Goal: Information Seeking & Learning: Compare options

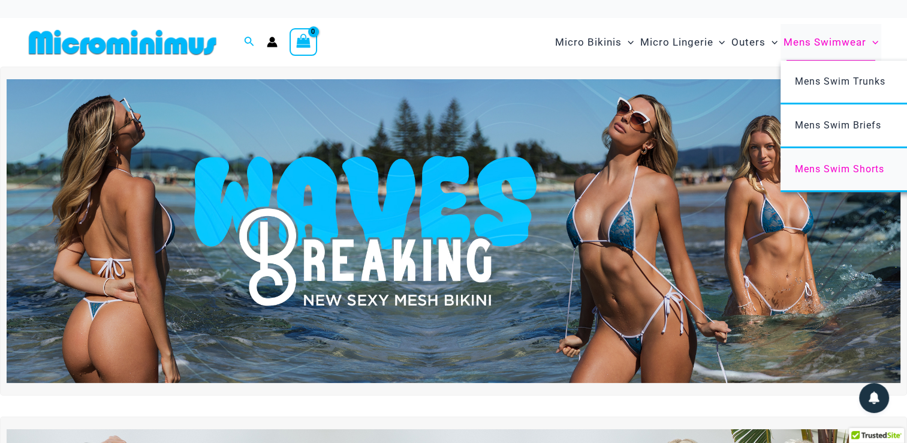
click at [847, 172] on span "Mens Swim Shorts" at bounding box center [839, 168] width 89 height 11
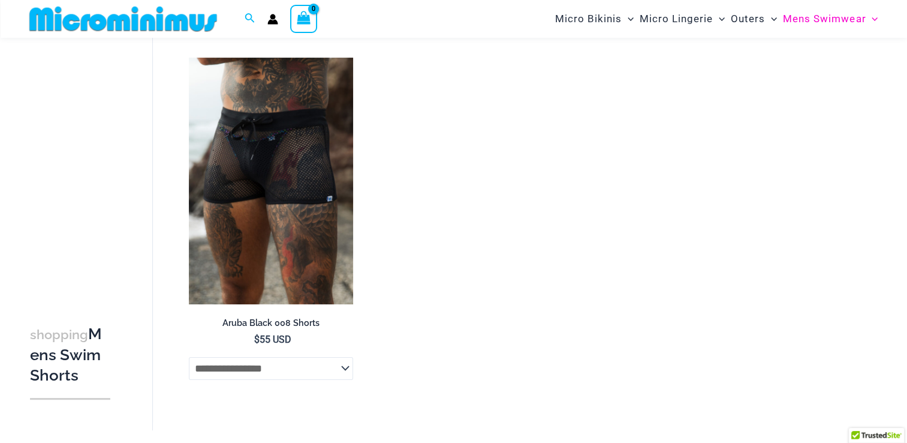
scroll to position [110, 0]
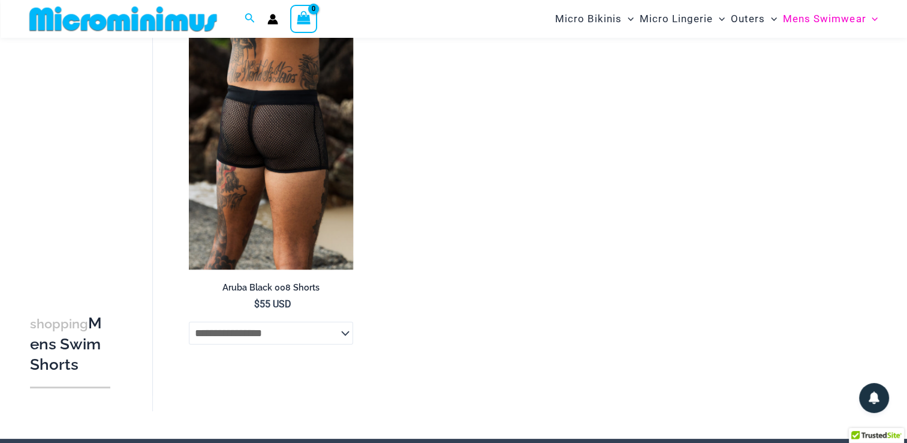
click at [290, 163] on img at bounding box center [271, 145] width 164 height 246
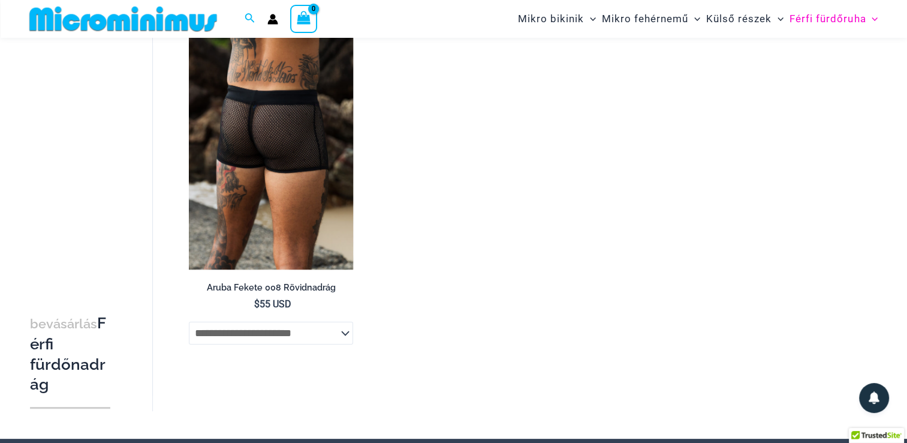
click at [297, 284] on h2 "Aruba Fekete 008 Rövidnadrág" at bounding box center [271, 287] width 164 height 11
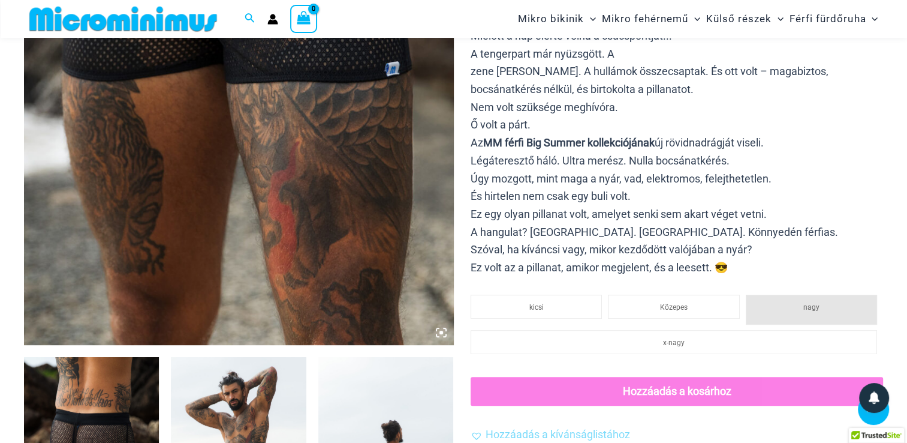
scroll to position [649, 0]
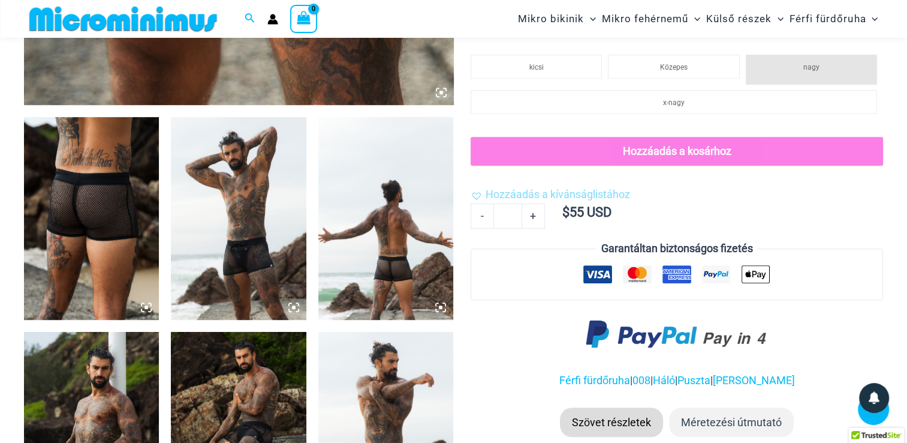
click at [133, 209] on img at bounding box center [91, 218] width 135 height 203
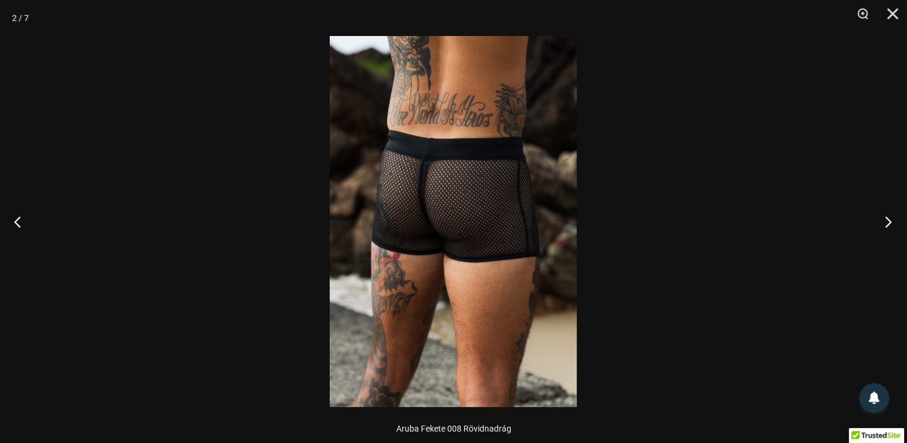
click at [885, 224] on button "Következő" at bounding box center [884, 221] width 45 height 60
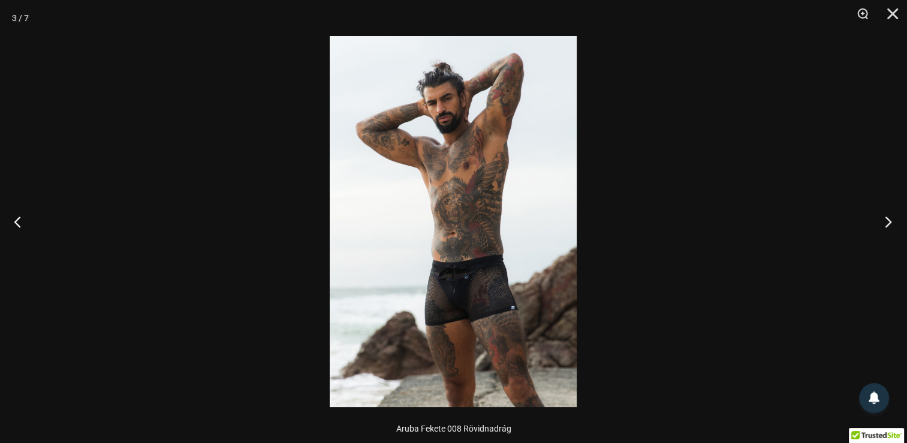
click at [885, 224] on button "Következő" at bounding box center [884, 221] width 45 height 60
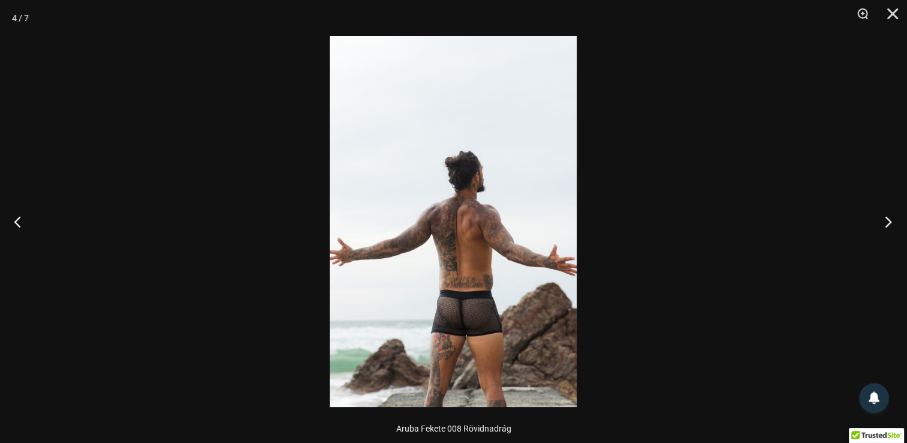
click at [885, 224] on button "Következő" at bounding box center [884, 221] width 45 height 60
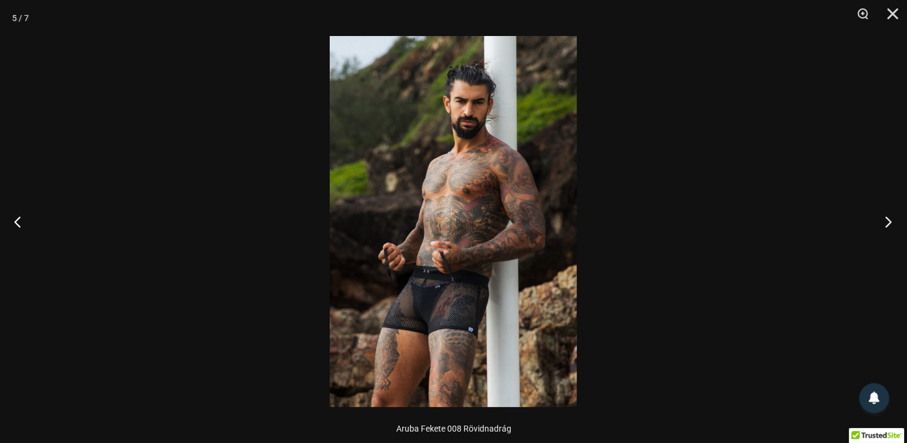
click at [885, 224] on button "Következő" at bounding box center [884, 221] width 45 height 60
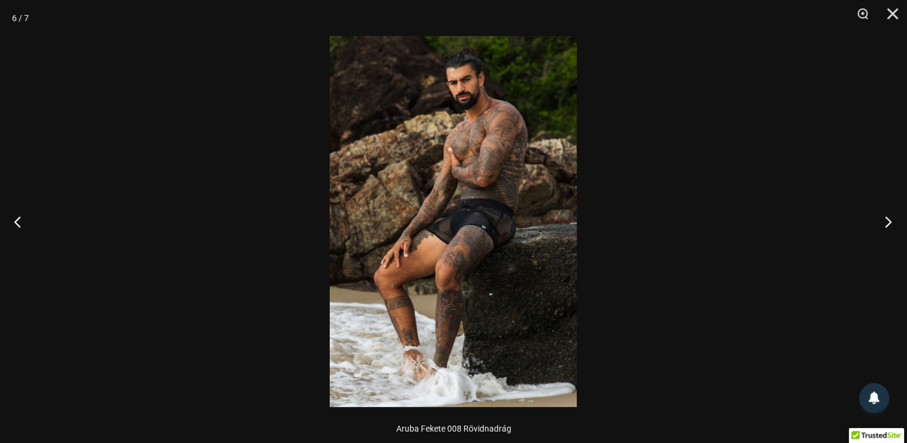
click at [885, 224] on button "Következő" at bounding box center [884, 221] width 45 height 60
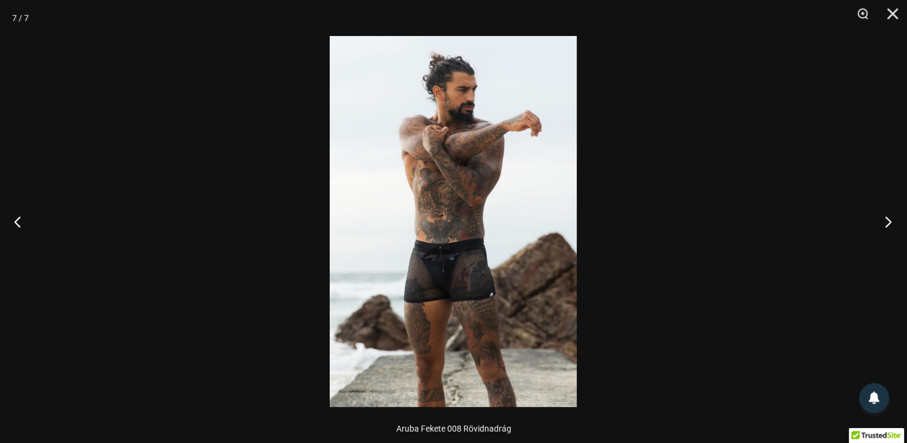
click at [885, 224] on button "Következő" at bounding box center [884, 221] width 45 height 60
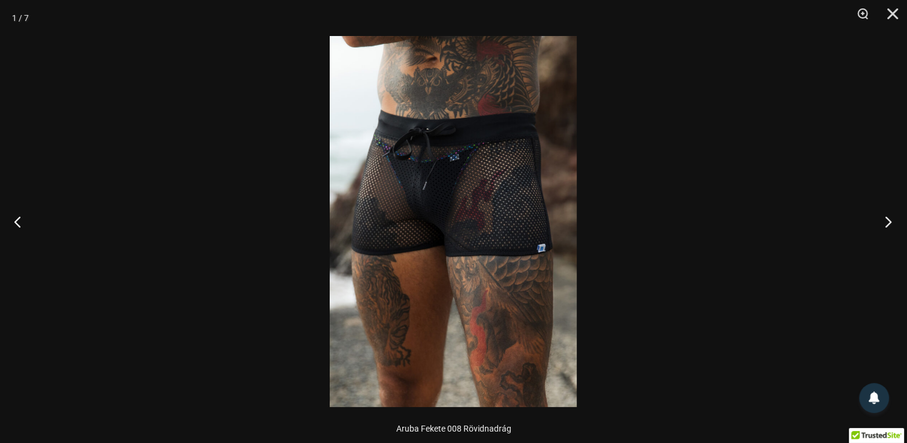
click at [885, 224] on button "Következő" at bounding box center [884, 221] width 45 height 60
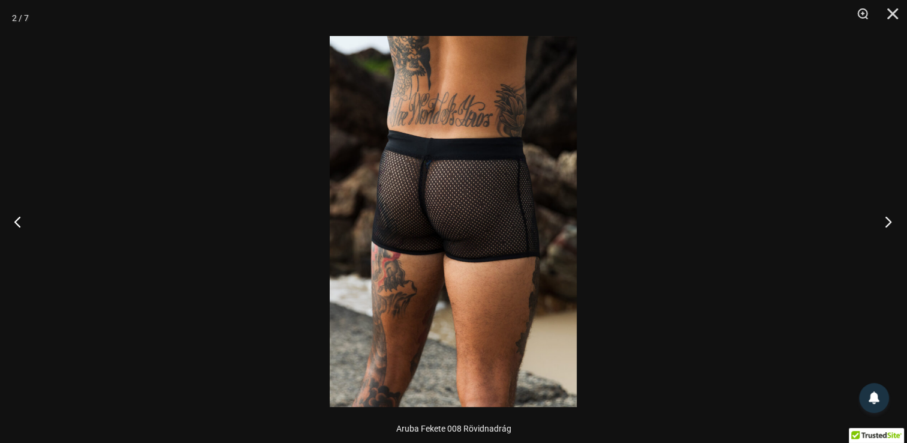
click at [885, 224] on button "Következő" at bounding box center [884, 221] width 45 height 60
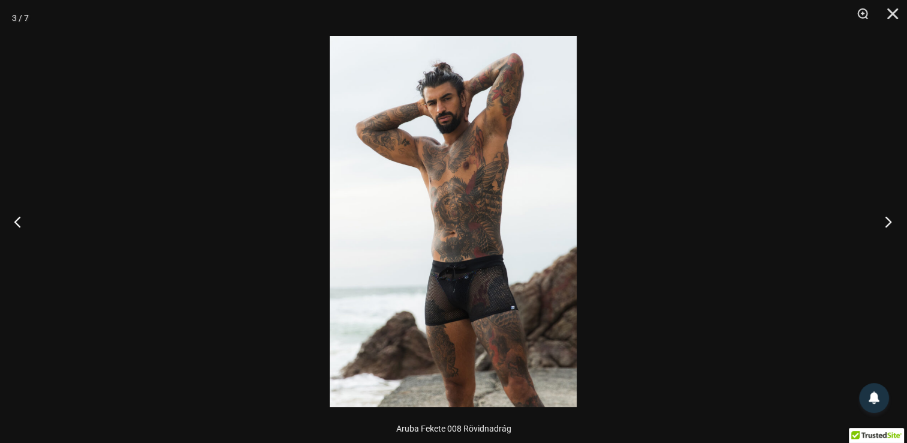
click at [885, 224] on button "Következő" at bounding box center [884, 221] width 45 height 60
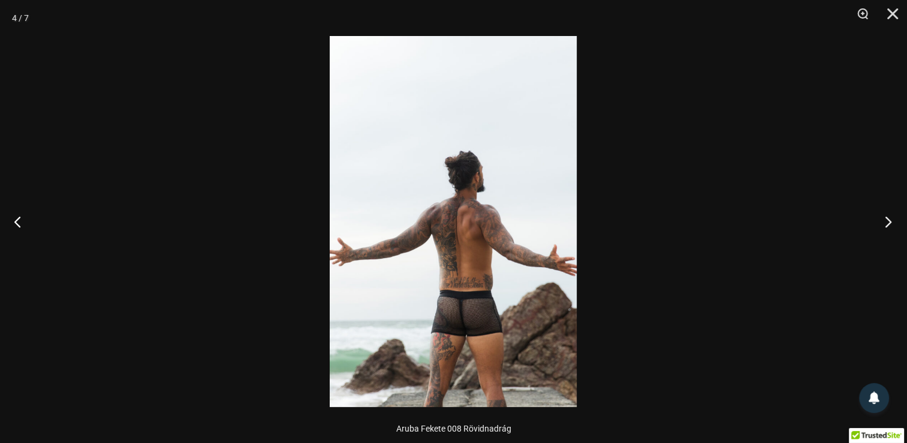
click at [885, 224] on button "Következő" at bounding box center [884, 221] width 45 height 60
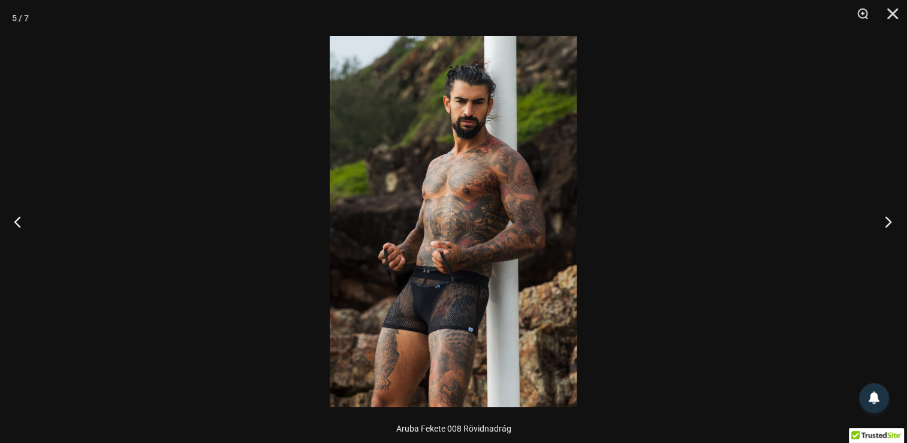
click at [885, 224] on button "Következő" at bounding box center [884, 221] width 45 height 60
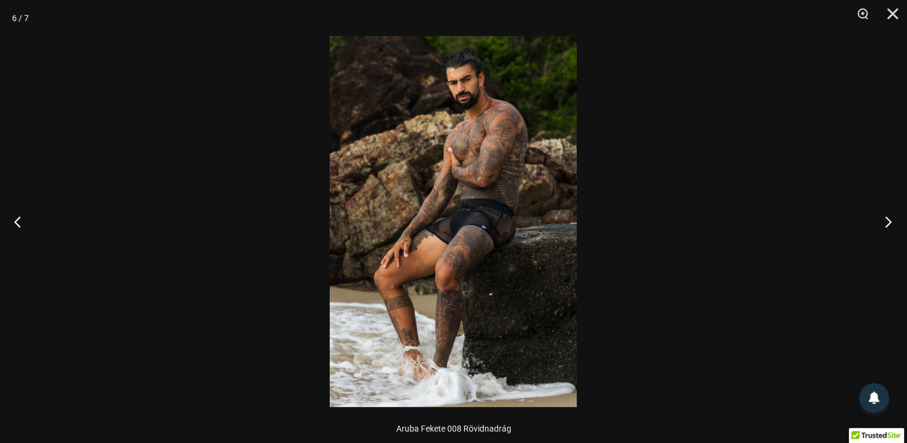
click at [885, 224] on button "Következő" at bounding box center [884, 221] width 45 height 60
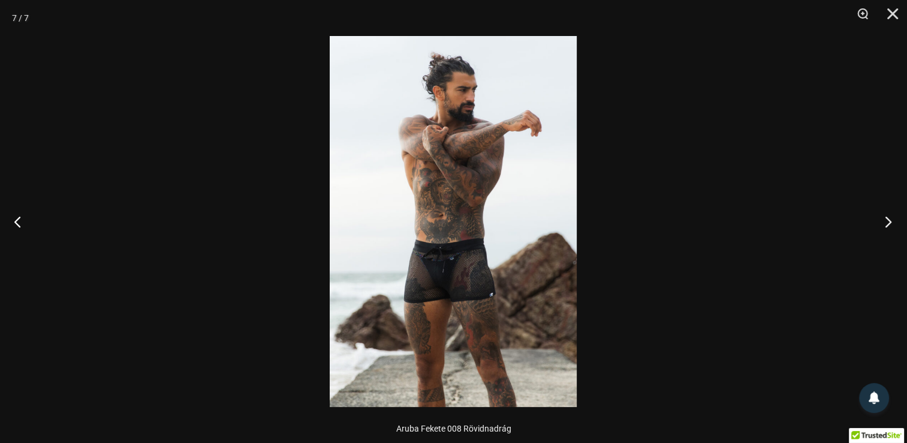
click at [885, 224] on button "Következő" at bounding box center [884, 221] width 45 height 60
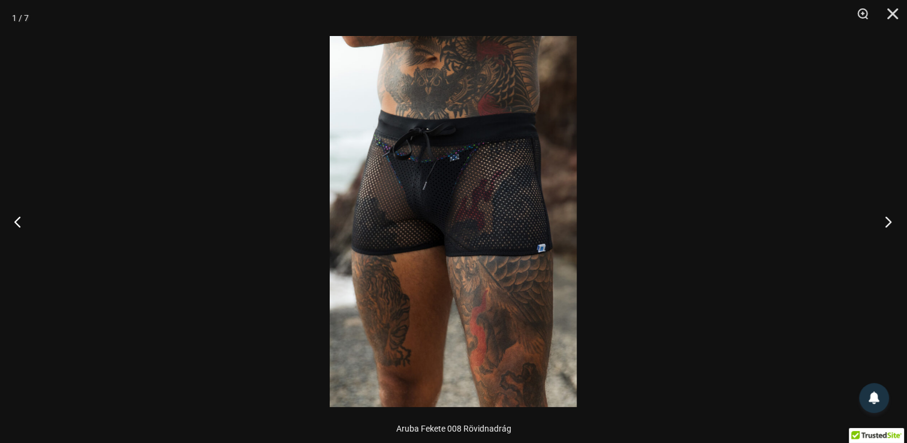
click at [885, 224] on button "Következő" at bounding box center [884, 221] width 45 height 60
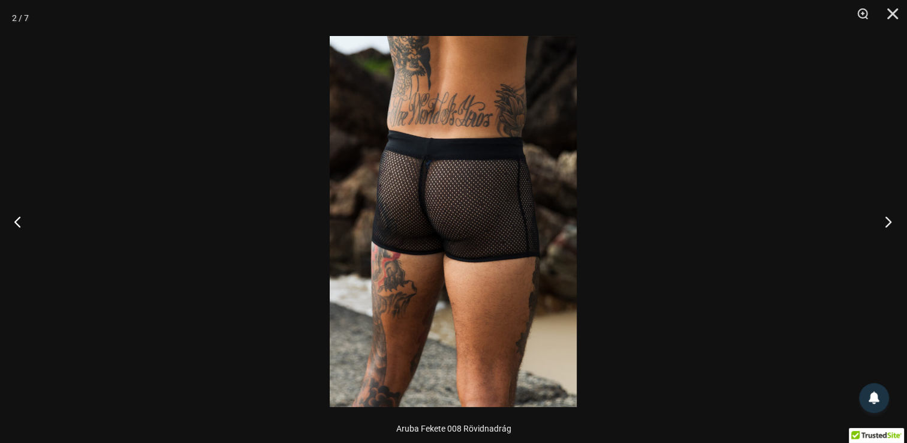
click at [885, 224] on button "Következő" at bounding box center [884, 221] width 45 height 60
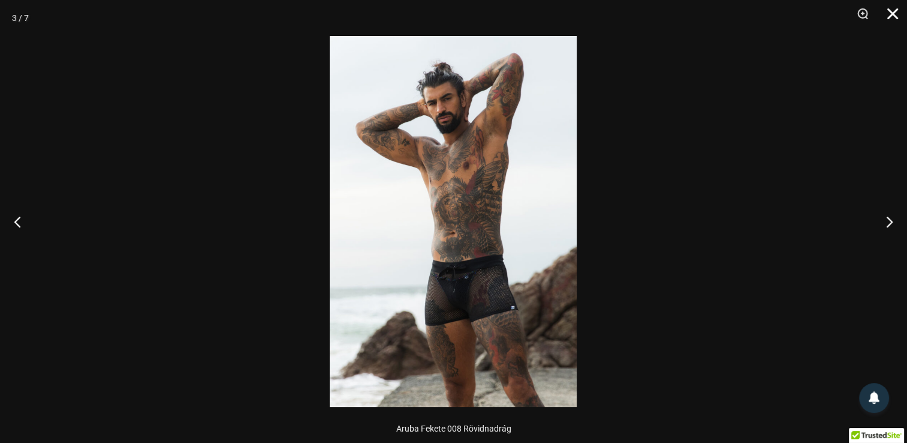
click at [888, 17] on button "Bezár" at bounding box center [889, 18] width 30 height 36
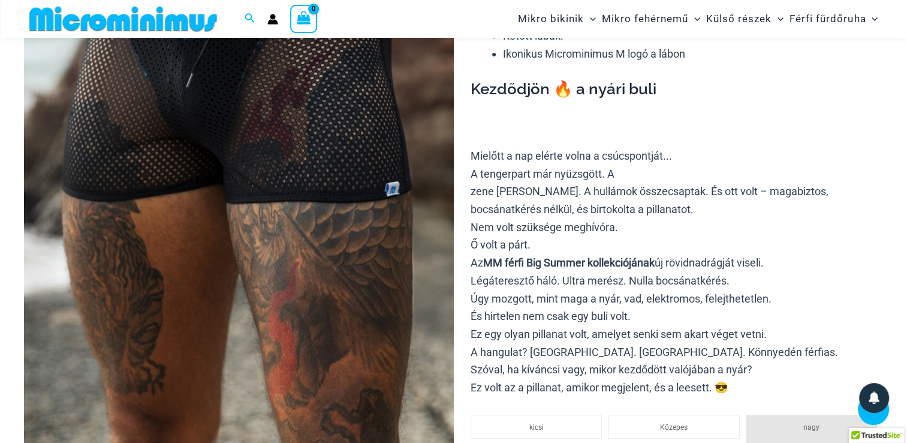
scroll to position [229, 0]
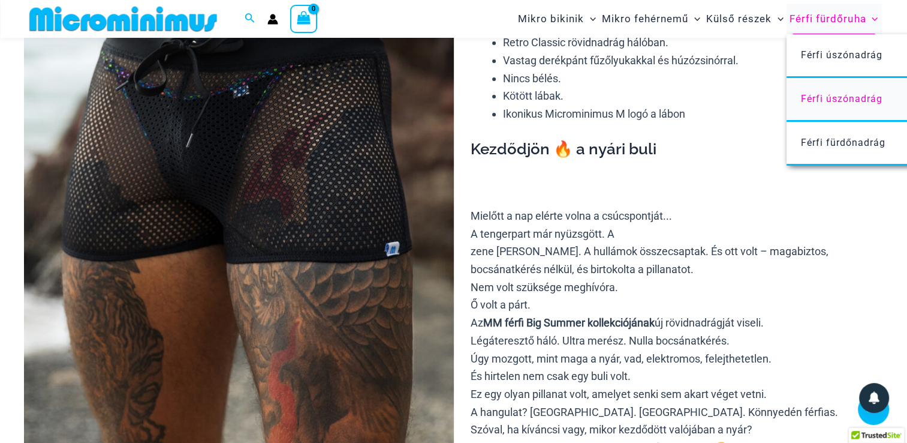
click at [839, 97] on span "Férfi úszónadrág" at bounding box center [842, 98] width 82 height 11
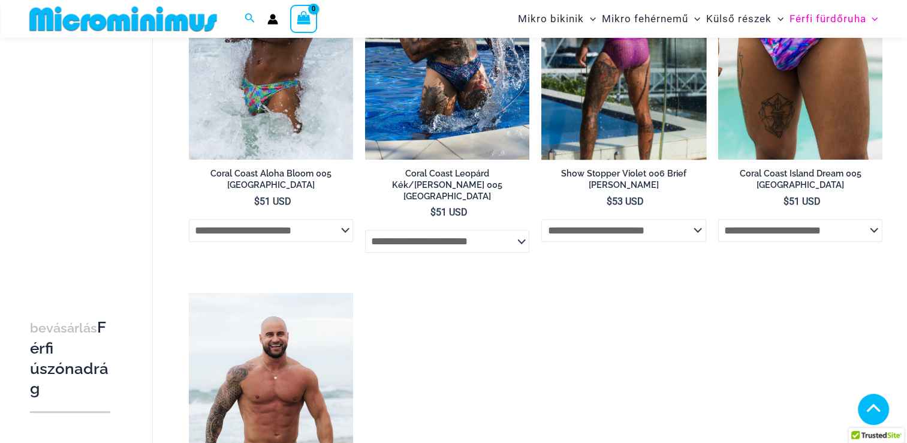
scroll to position [469, 0]
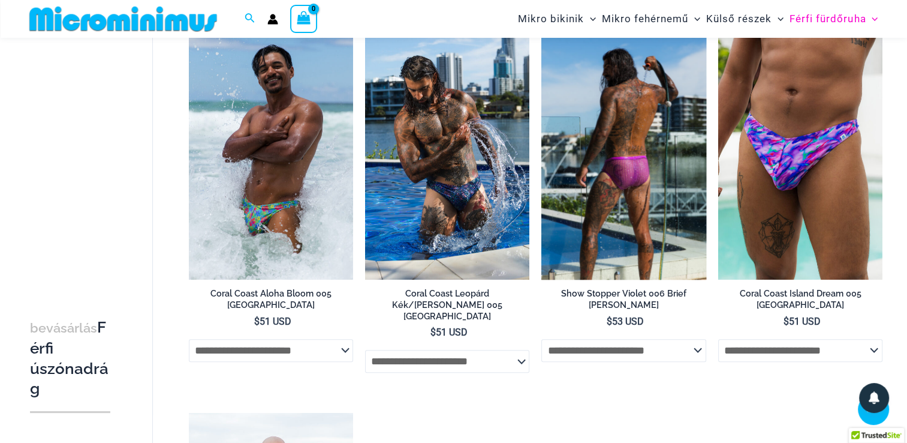
click at [653, 188] on img at bounding box center [624, 155] width 164 height 246
click at [631, 154] on img at bounding box center [624, 155] width 164 height 246
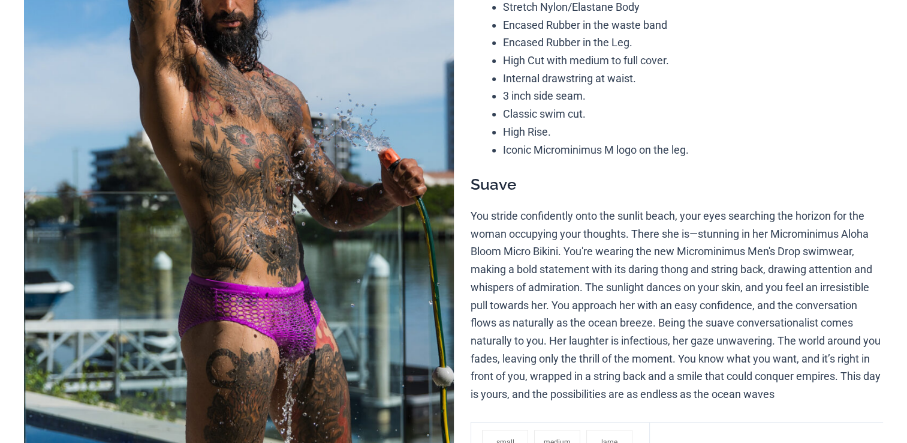
scroll to position [240, 0]
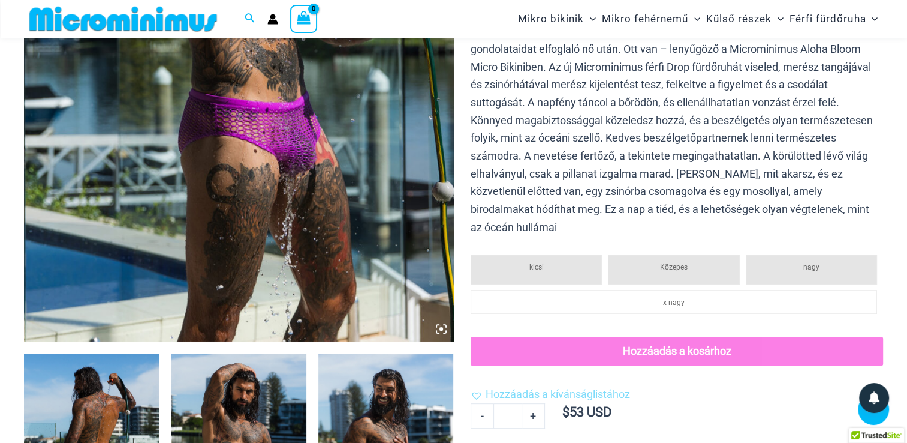
scroll to position [593, 0]
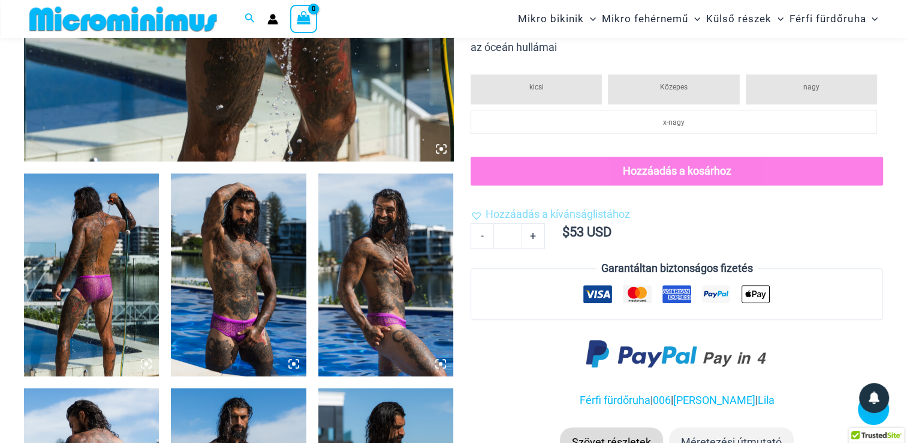
click at [140, 287] on img at bounding box center [91, 274] width 135 height 203
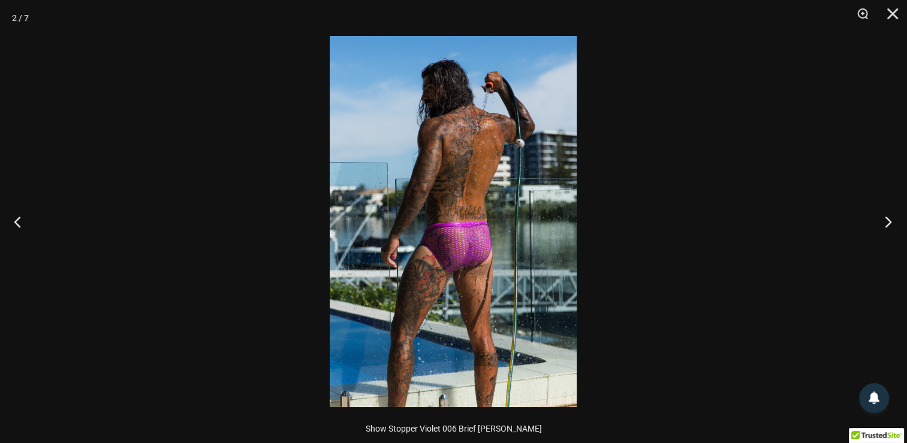
click at [895, 220] on button "Következő" at bounding box center [884, 221] width 45 height 60
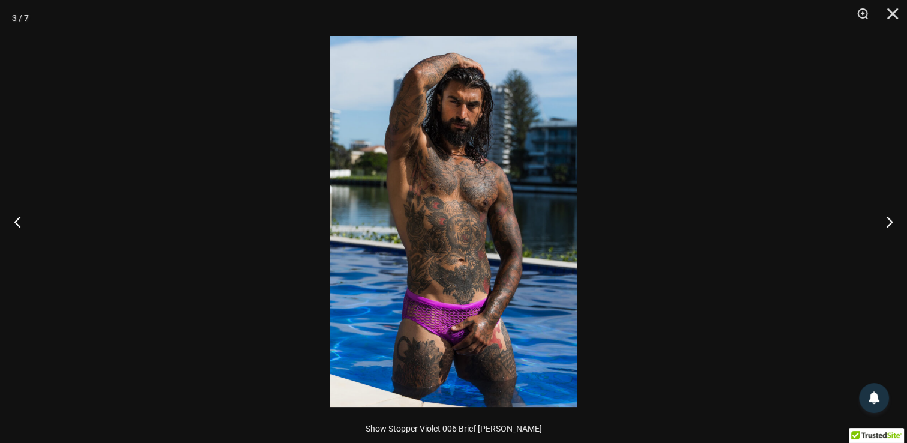
click at [434, 296] on img at bounding box center [453, 221] width 247 height 371
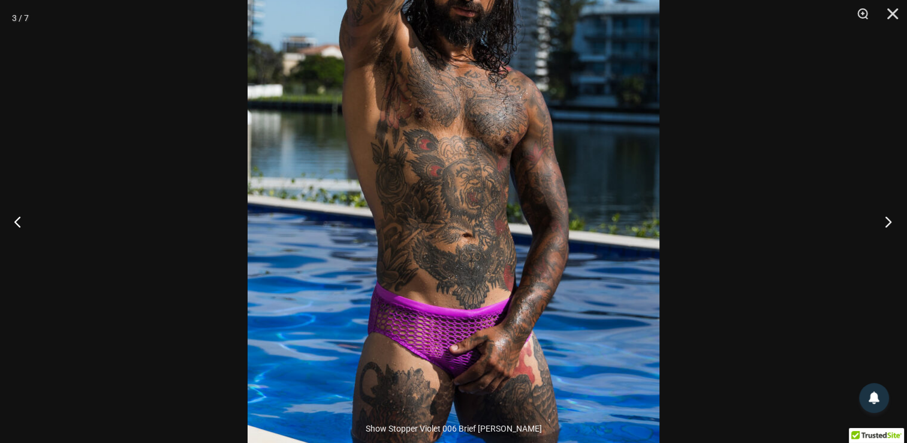
click at [887, 220] on button "Következő" at bounding box center [884, 221] width 45 height 60
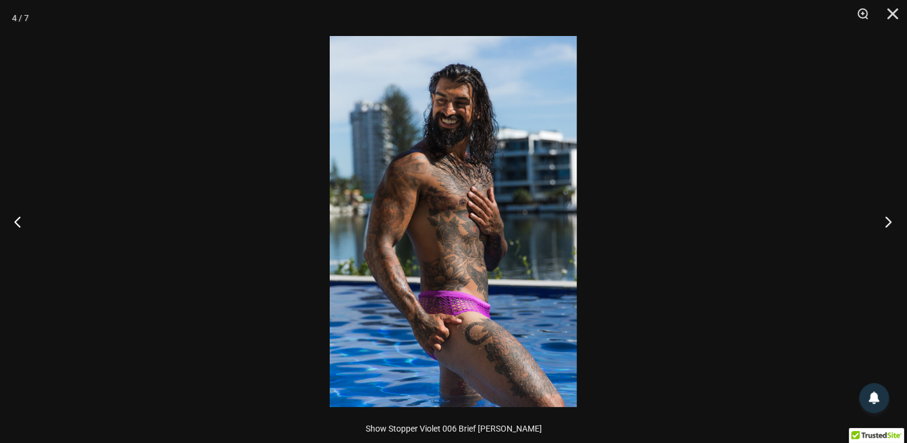
click at [887, 220] on button "Következő" at bounding box center [884, 221] width 45 height 60
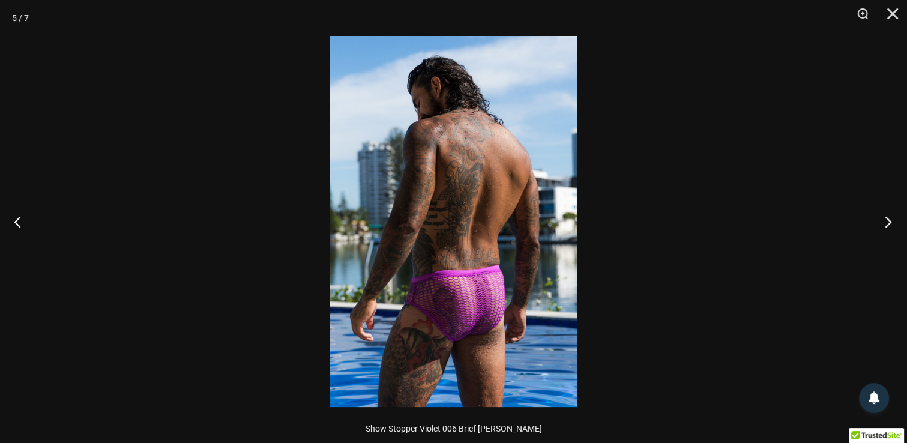
click at [888, 220] on button "Következő" at bounding box center [884, 221] width 45 height 60
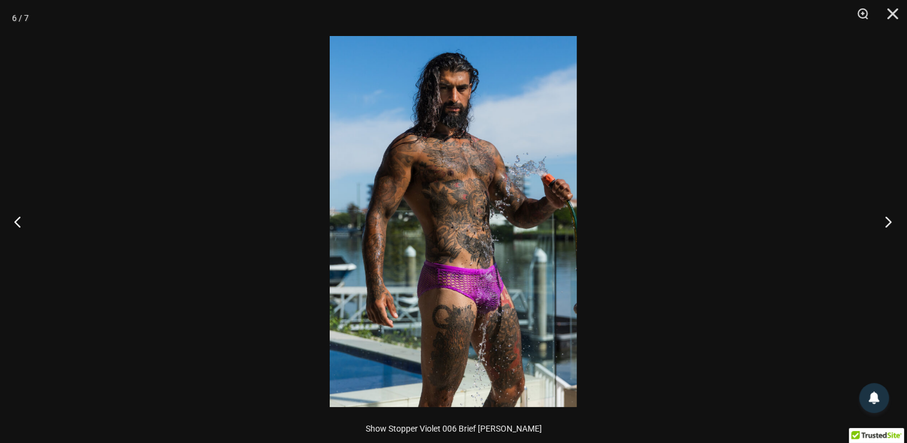
click at [888, 220] on button "Következő" at bounding box center [884, 221] width 45 height 60
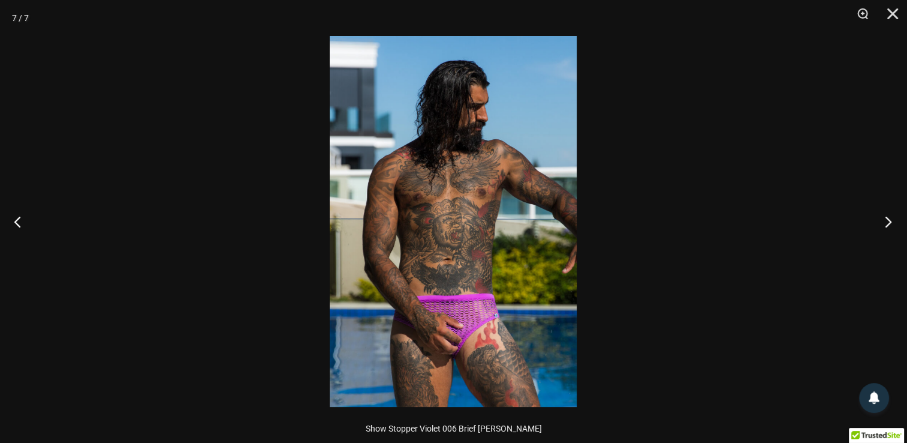
click at [888, 220] on button "Következő" at bounding box center [884, 221] width 45 height 60
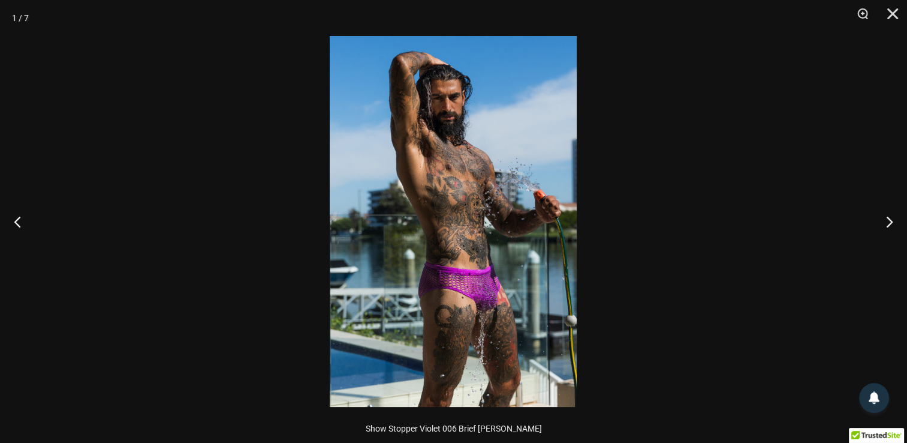
click at [428, 244] on img at bounding box center [453, 221] width 247 height 371
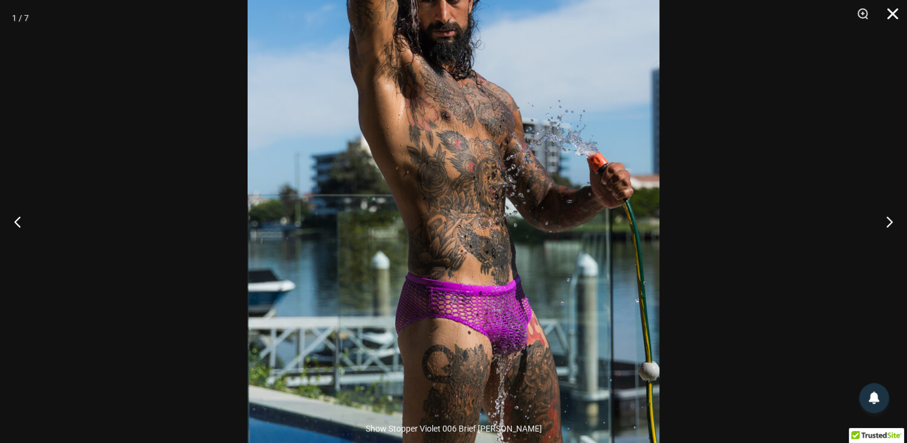
click at [898, 16] on button "Bezár" at bounding box center [889, 18] width 30 height 36
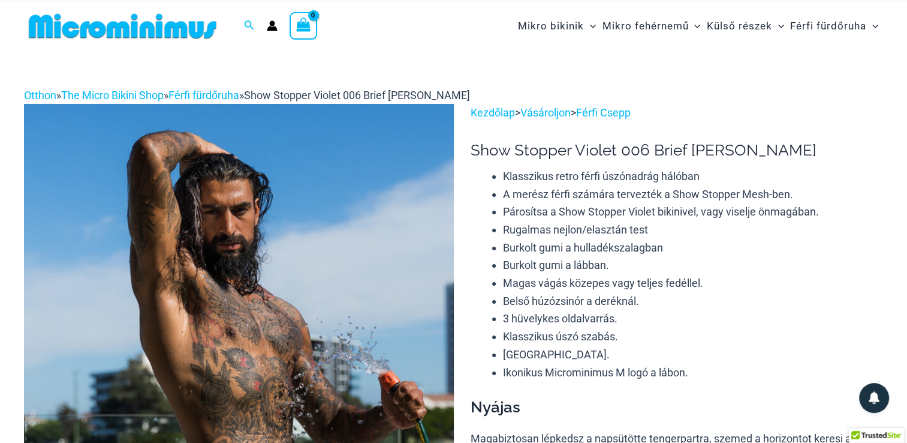
scroll to position [0, 0]
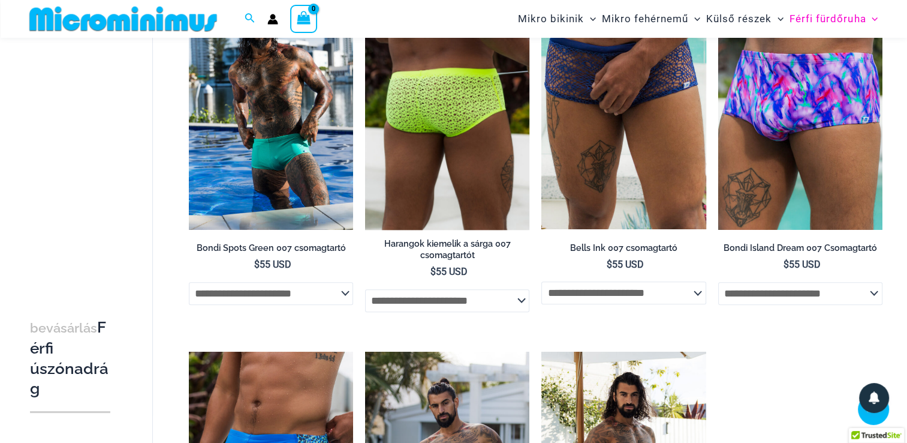
scroll to position [416, 0]
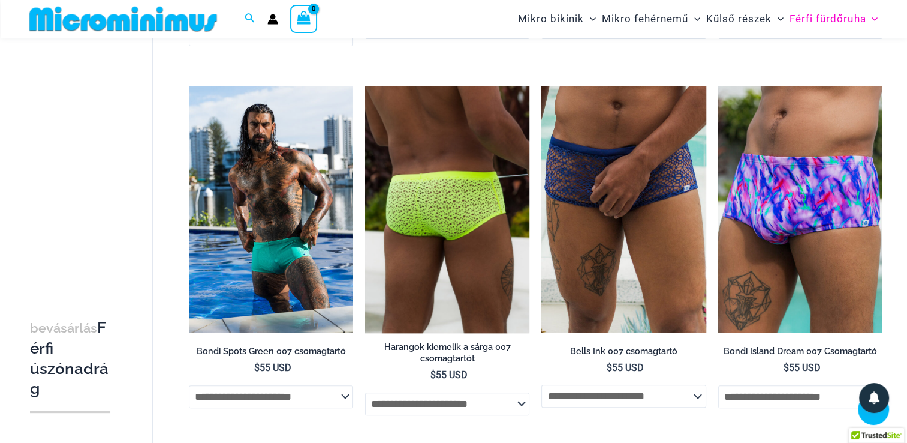
click at [461, 212] on img at bounding box center [447, 209] width 164 height 246
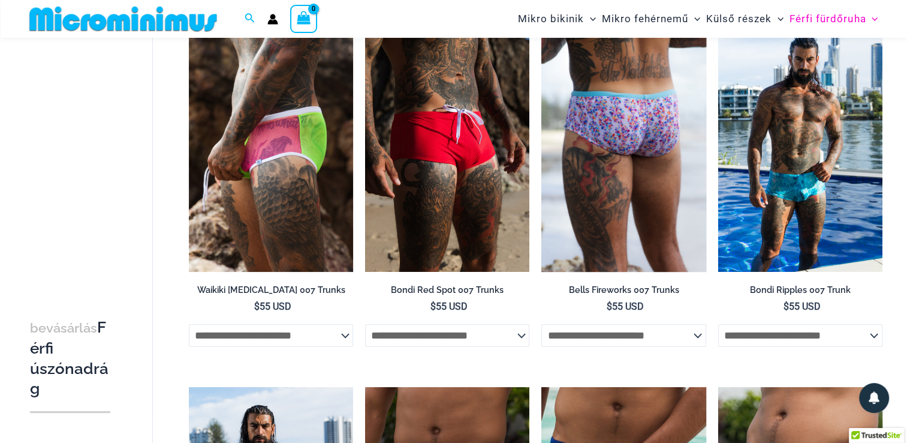
scroll to position [0, 0]
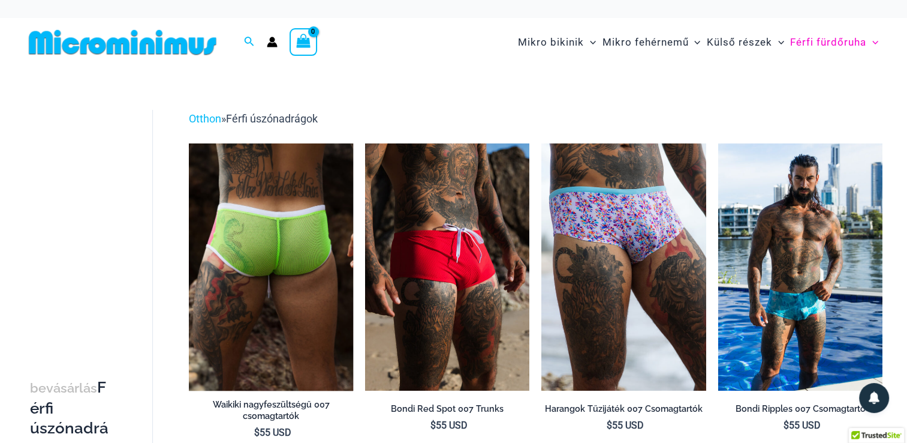
click at [264, 258] on img at bounding box center [271, 266] width 164 height 246
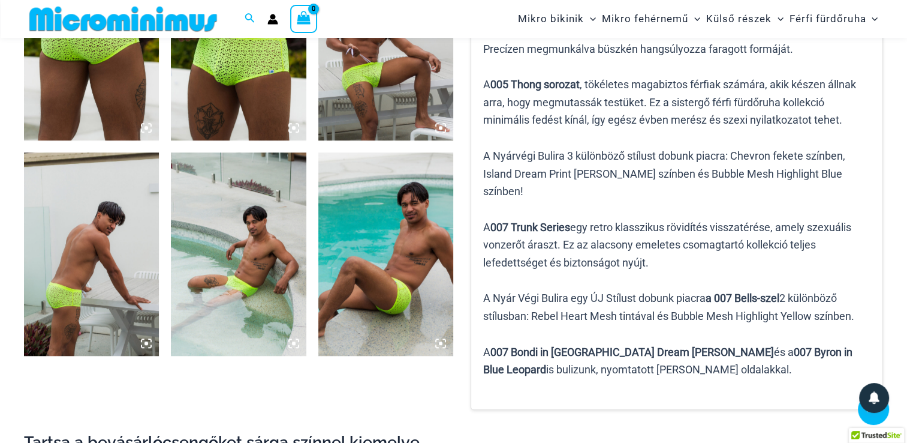
scroll to position [708, 0]
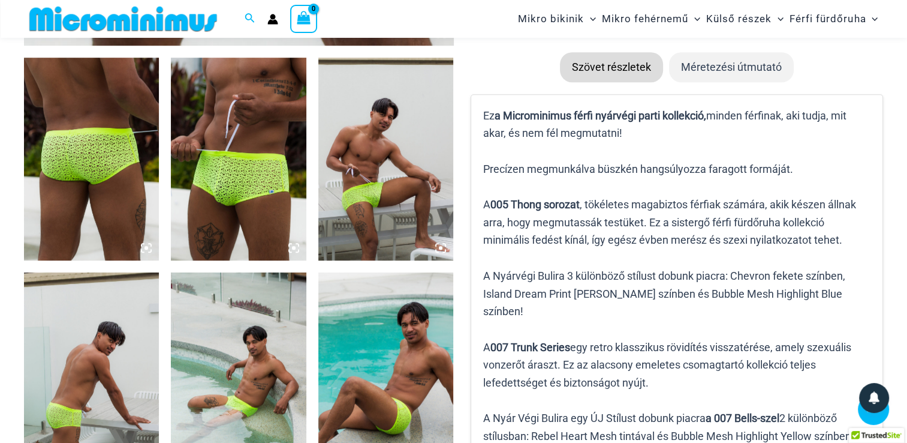
click at [134, 182] on img at bounding box center [91, 159] width 135 height 203
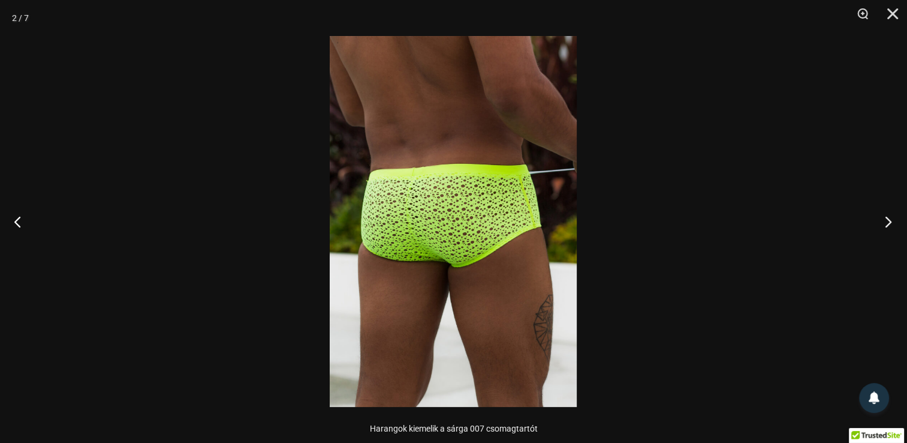
click at [891, 225] on button "Következő" at bounding box center [884, 221] width 45 height 60
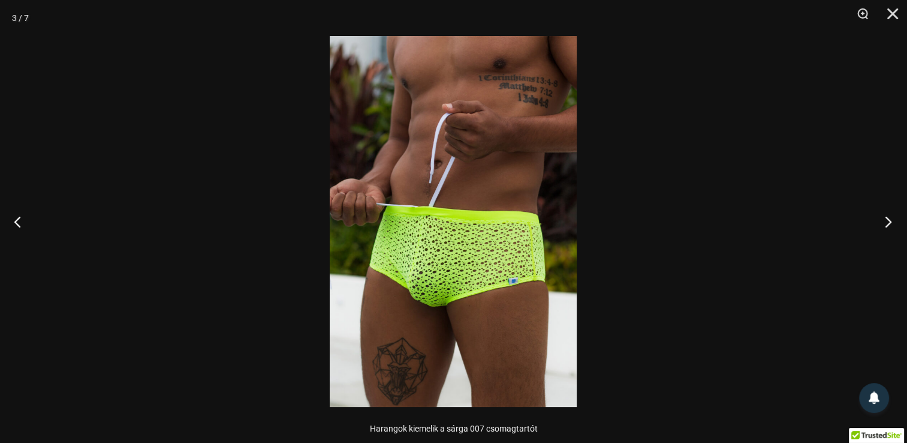
click at [890, 225] on button "Következő" at bounding box center [884, 221] width 45 height 60
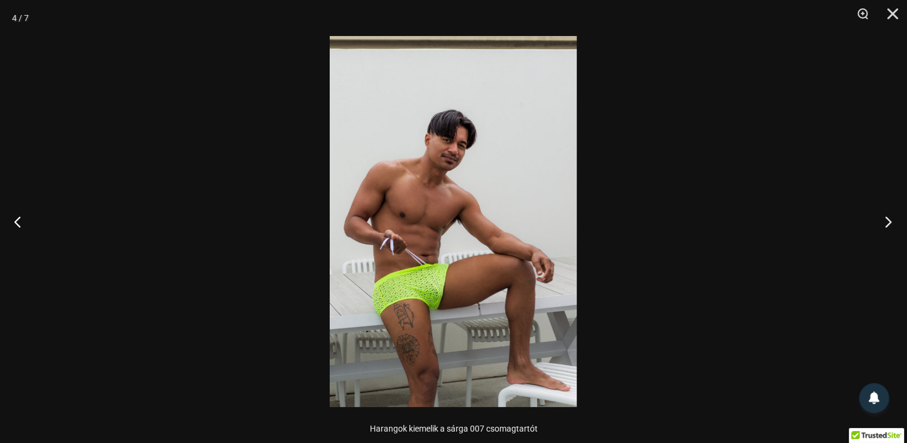
click at [890, 225] on button "Következő" at bounding box center [884, 221] width 45 height 60
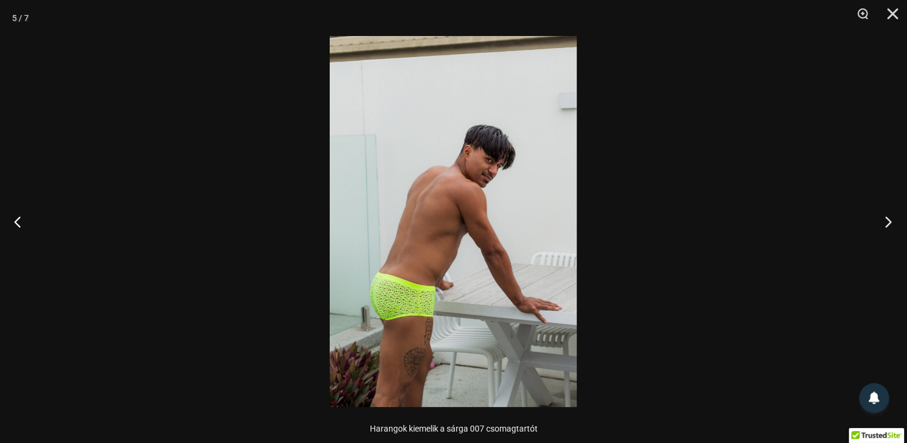
click at [890, 225] on button "Következő" at bounding box center [884, 221] width 45 height 60
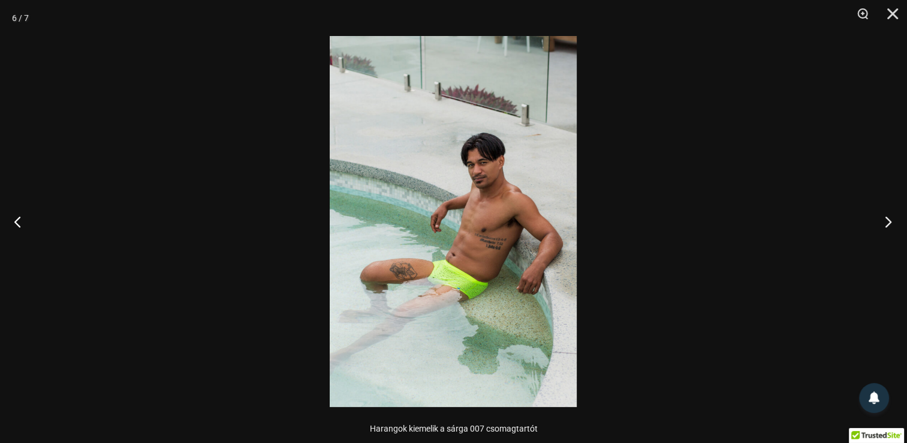
click at [890, 225] on button "Következő" at bounding box center [884, 221] width 45 height 60
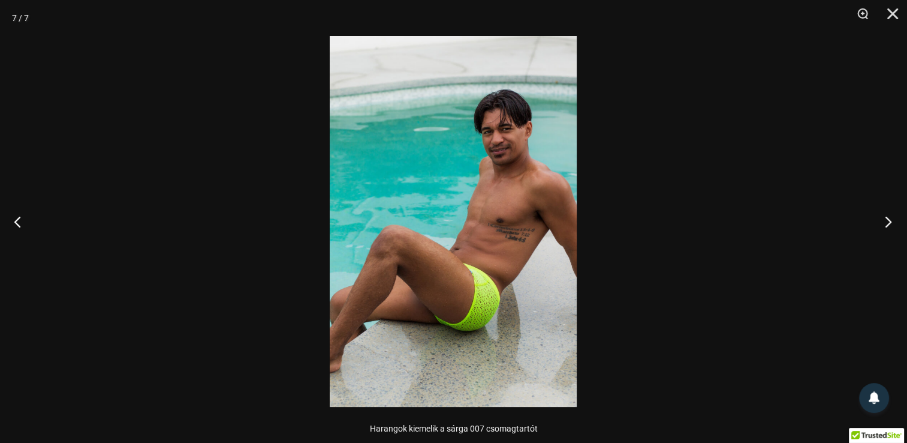
click at [890, 225] on button "Következő" at bounding box center [884, 221] width 45 height 60
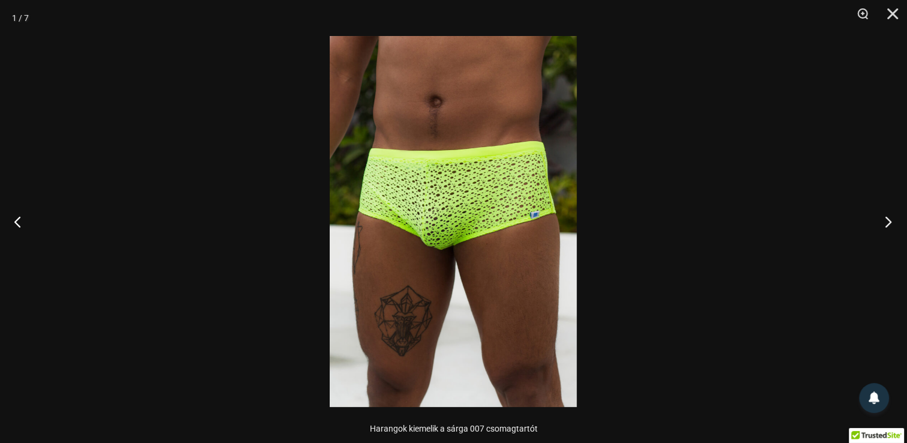
click at [890, 225] on button "Következő" at bounding box center [884, 221] width 45 height 60
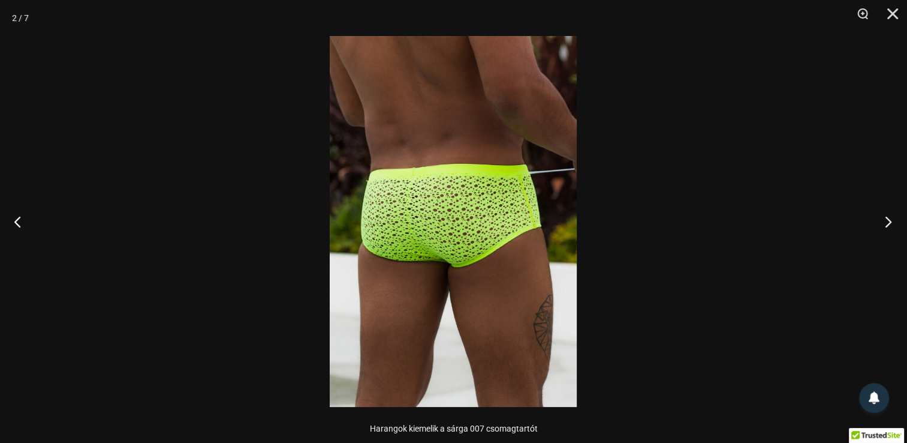
click at [890, 225] on button "Következő" at bounding box center [884, 221] width 45 height 60
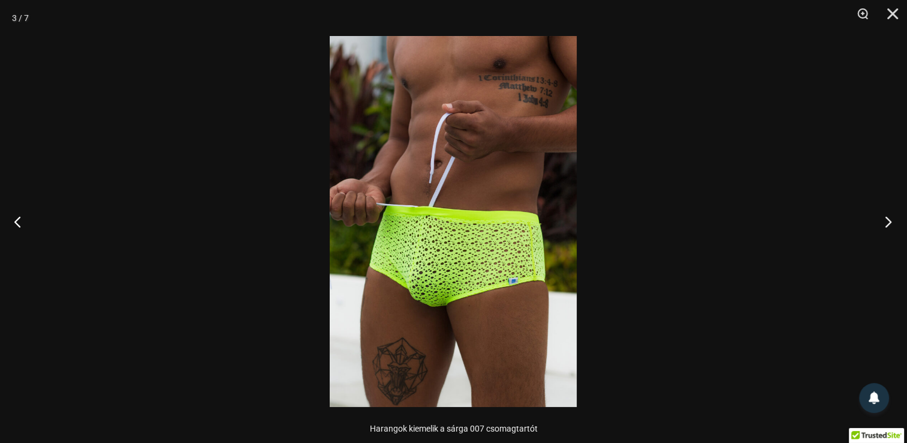
click at [890, 225] on button "Következő" at bounding box center [884, 221] width 45 height 60
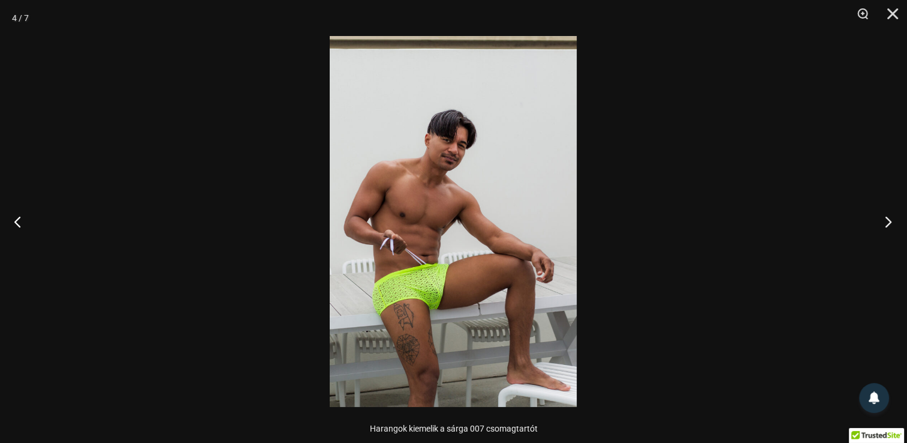
click at [890, 225] on button "Következő" at bounding box center [884, 221] width 45 height 60
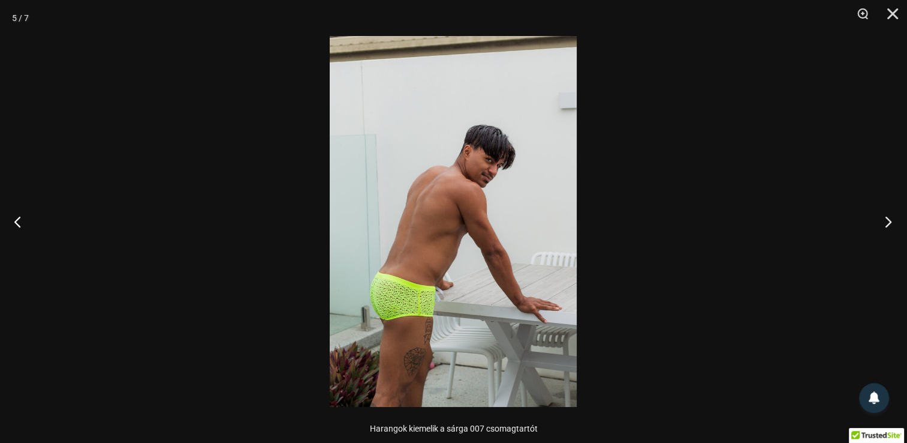
click at [890, 225] on button "Következő" at bounding box center [884, 221] width 45 height 60
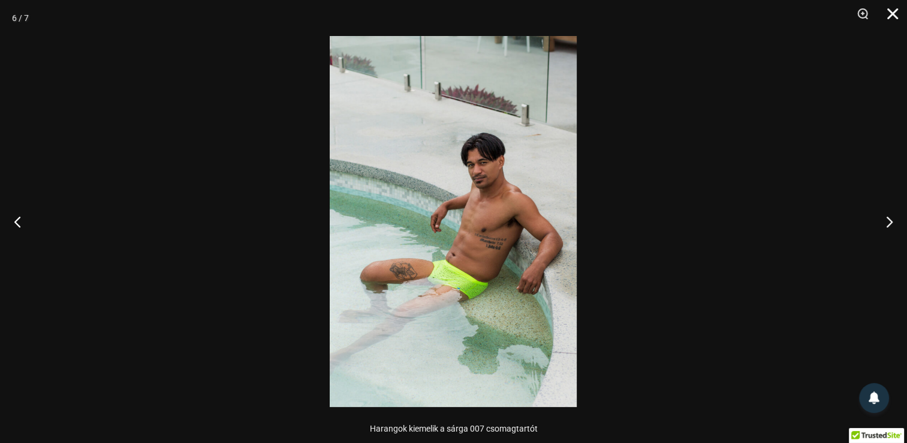
click at [903, 16] on button "Bezár" at bounding box center [889, 18] width 30 height 36
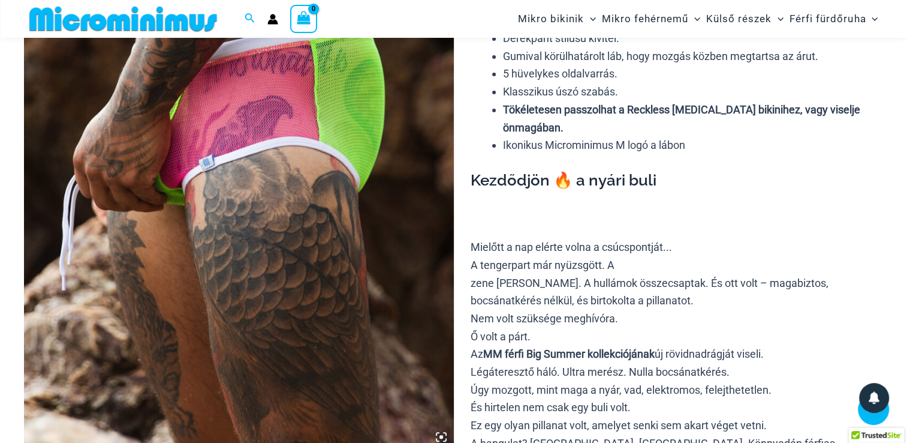
scroll to position [229, 0]
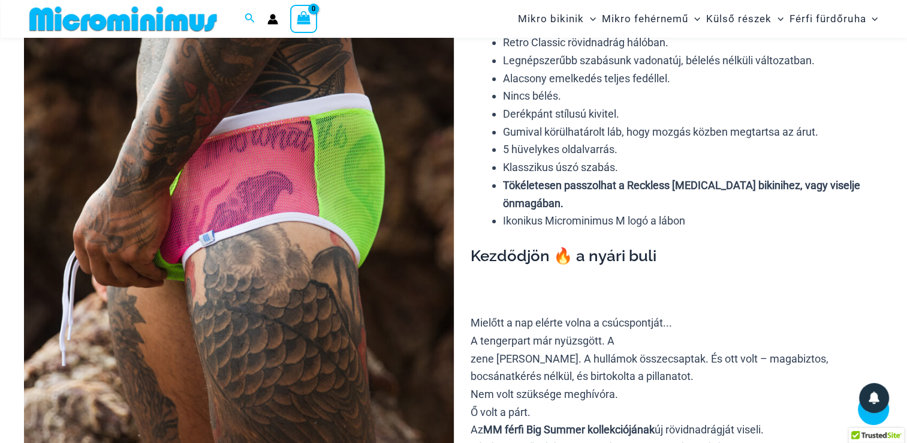
click at [242, 205] on img at bounding box center [239, 202] width 430 height 645
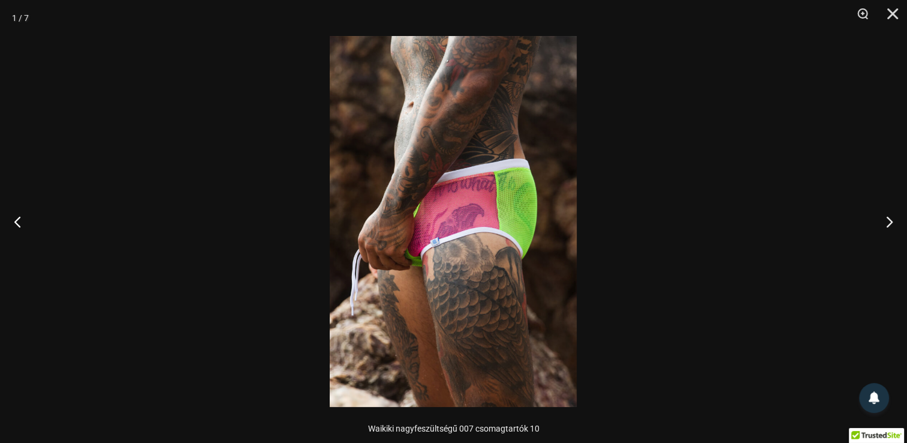
click at [473, 240] on img at bounding box center [453, 221] width 247 height 371
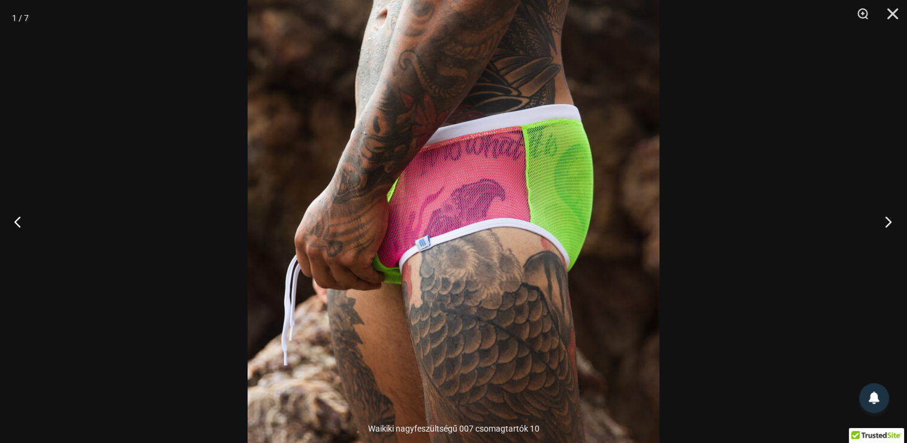
click at [885, 220] on button "Következő" at bounding box center [884, 221] width 45 height 60
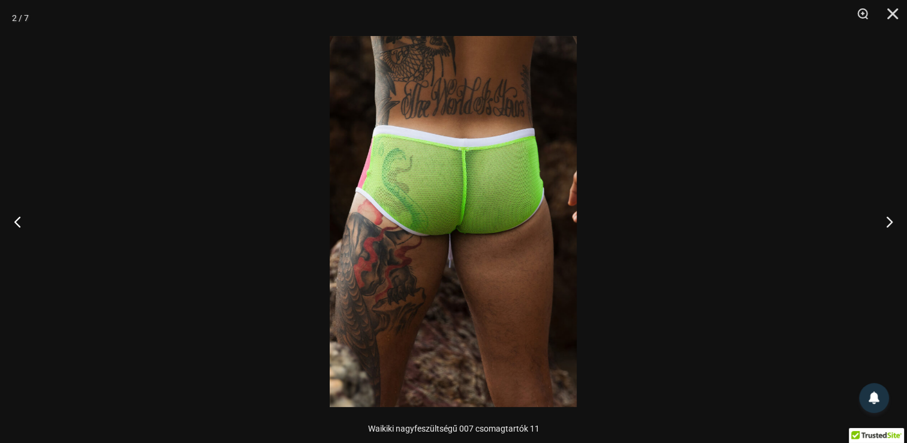
click at [482, 228] on img at bounding box center [453, 221] width 247 height 371
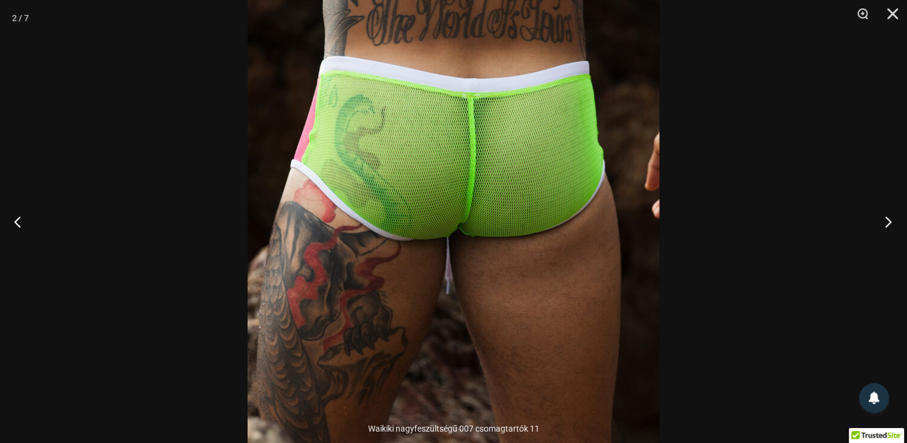
click at [890, 224] on button "Következő" at bounding box center [884, 221] width 45 height 60
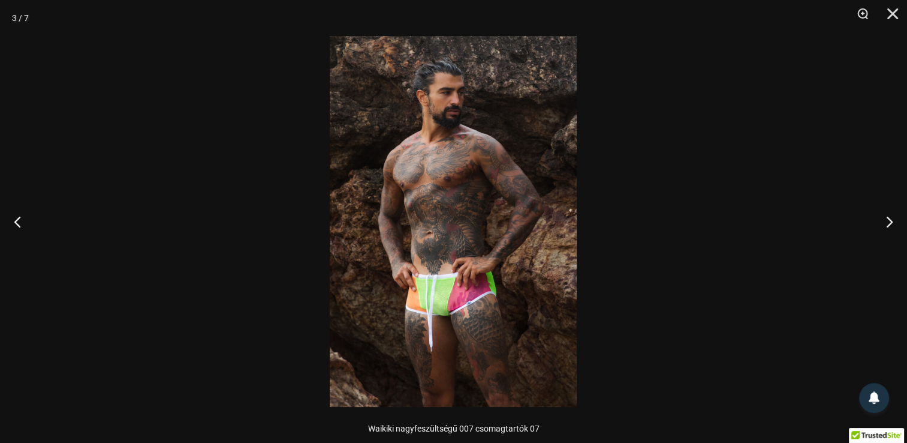
click at [428, 300] on img at bounding box center [453, 221] width 247 height 371
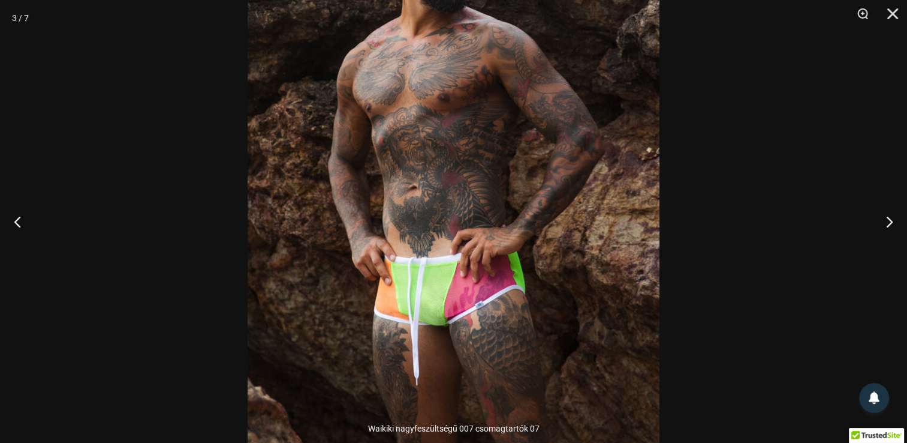
click at [427, 300] on img at bounding box center [454, 169] width 412 height 618
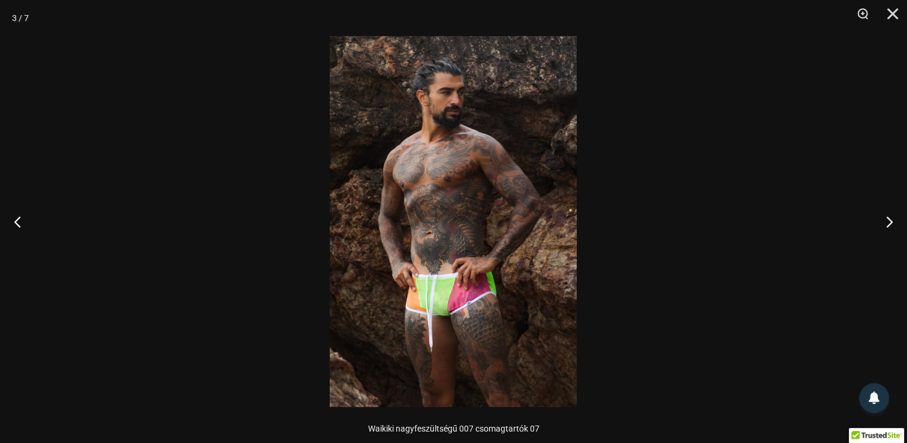
click at [432, 302] on img at bounding box center [453, 221] width 247 height 371
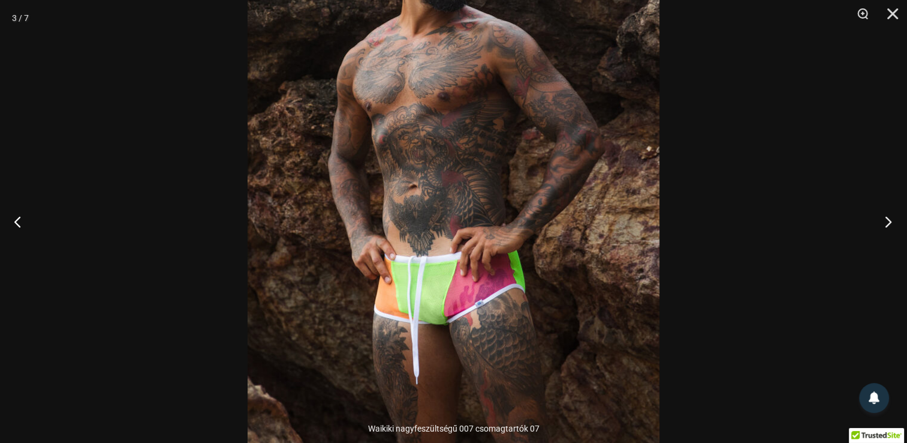
click at [888, 227] on button "Következő" at bounding box center [884, 221] width 45 height 60
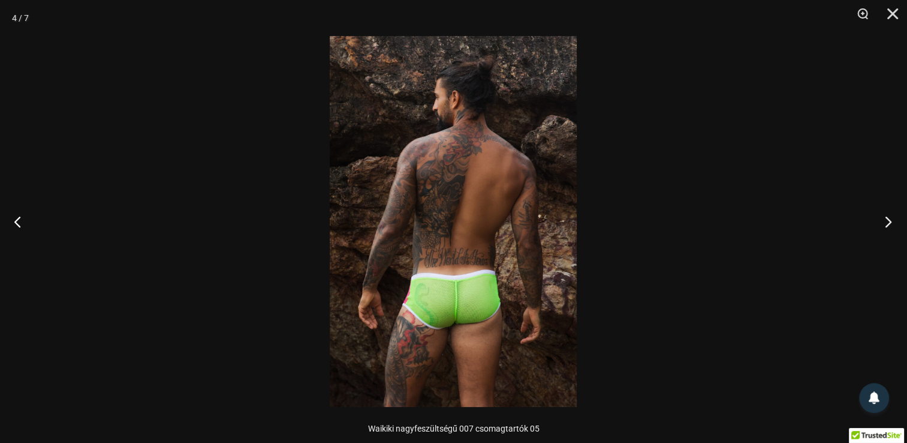
click at [888, 227] on button "Következő" at bounding box center [884, 221] width 45 height 60
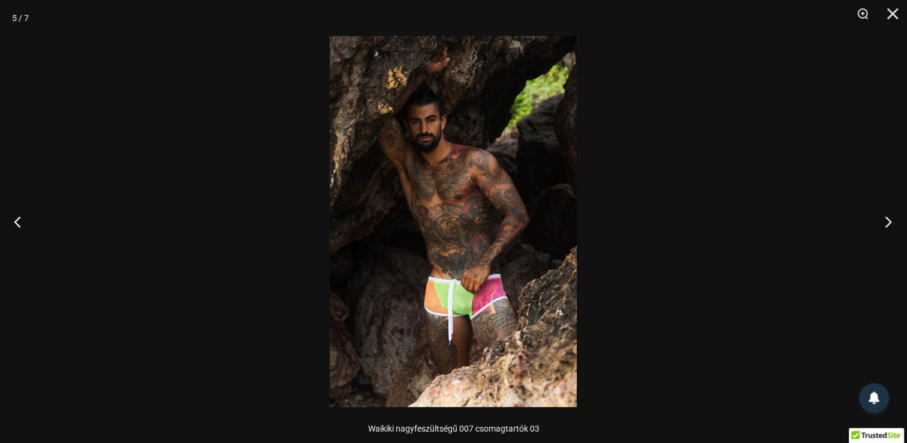
click at [885, 224] on button "Következő" at bounding box center [884, 221] width 45 height 60
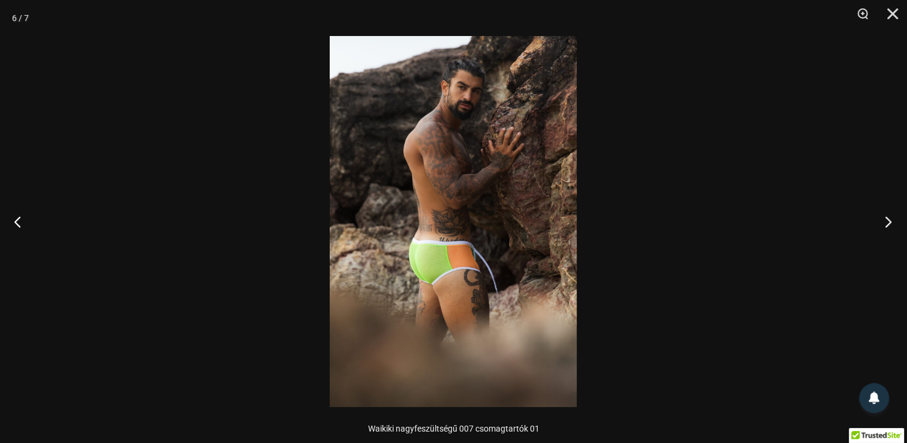
click at [885, 224] on button "Következő" at bounding box center [884, 221] width 45 height 60
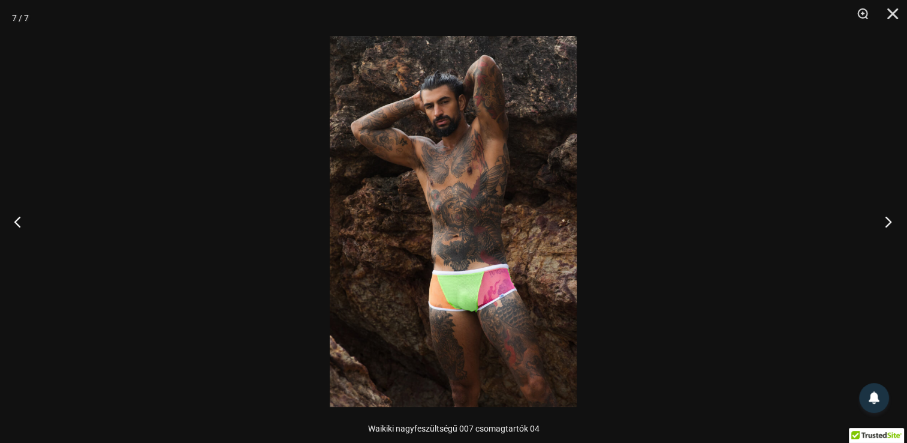
click at [885, 224] on button "Következő" at bounding box center [884, 221] width 45 height 60
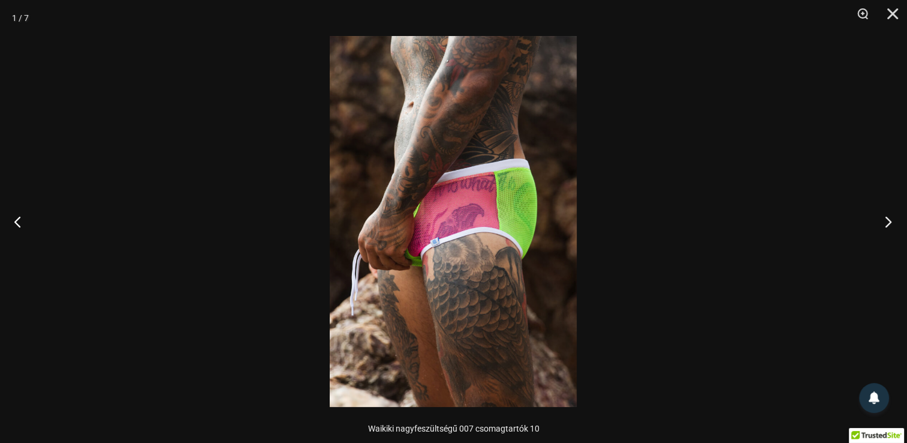
click at [885, 224] on button "Következő" at bounding box center [884, 221] width 45 height 60
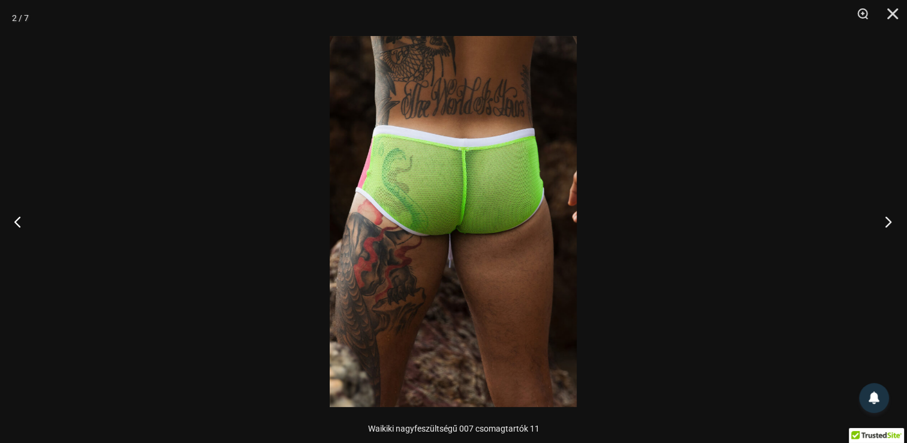
click at [885, 224] on button "Következő" at bounding box center [884, 221] width 45 height 60
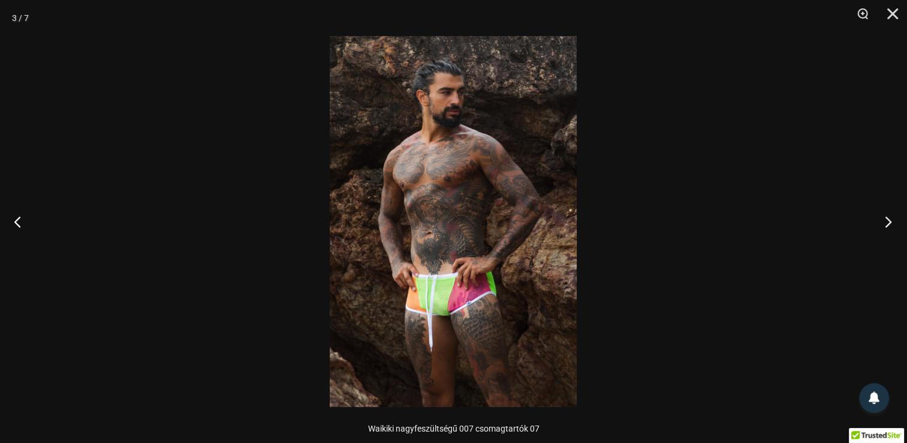
click at [885, 224] on button "Következő" at bounding box center [884, 221] width 45 height 60
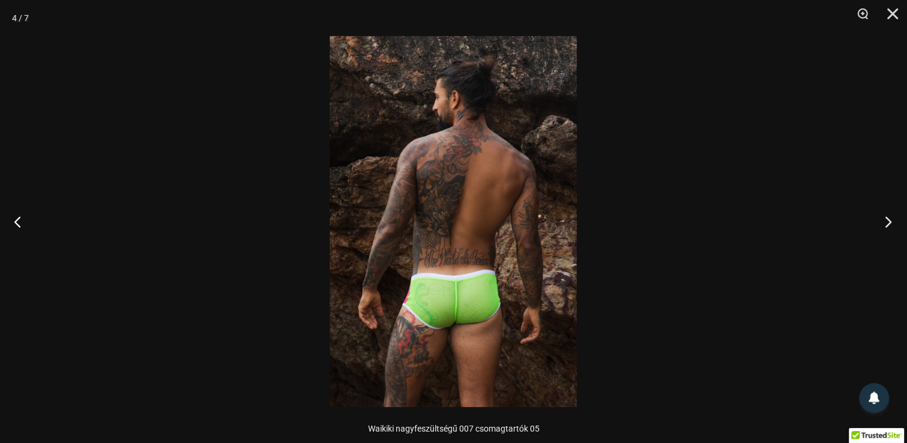
click at [885, 224] on button "Következő" at bounding box center [884, 221] width 45 height 60
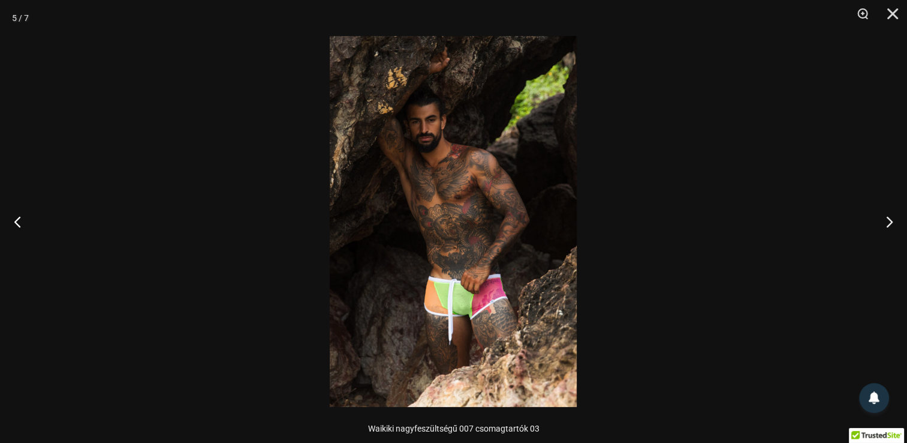
click at [497, 284] on img at bounding box center [453, 221] width 247 height 371
